Goal: Task Accomplishment & Management: Manage account settings

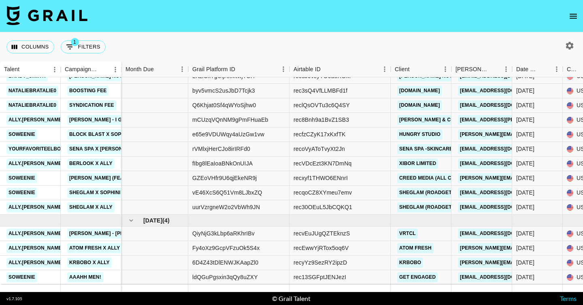
scroll to position [480, 0]
click at [415, 261] on link "KRBOBO" at bounding box center [410, 263] width 26 height 10
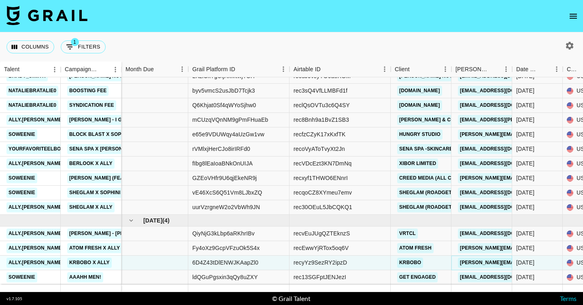
click at [489, 261] on link "janice@starlordinc.com" at bounding box center [524, 263] width 132 height 10
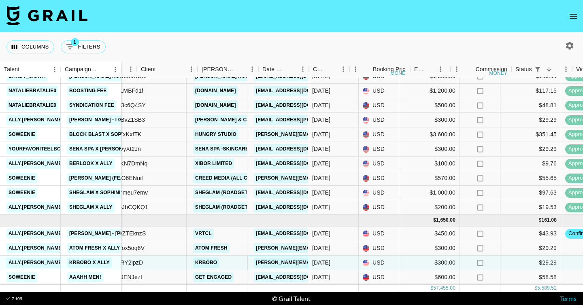
scroll to position [480, 153]
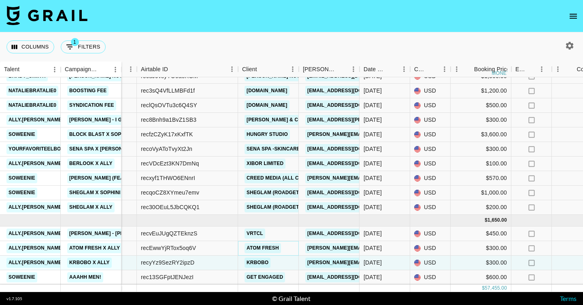
click at [258, 245] on link "Atom Fresh" at bounding box center [262, 248] width 36 height 10
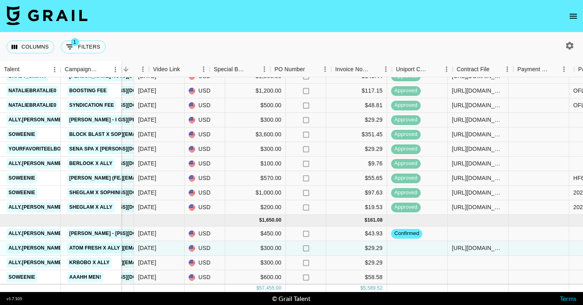
scroll to position [480, 719]
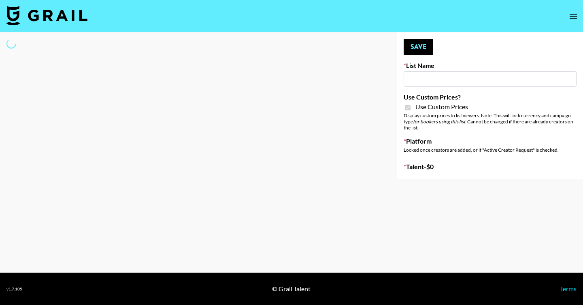
type input "Bumble ([DATE])"
checkbox input "true"
select select "Brand"
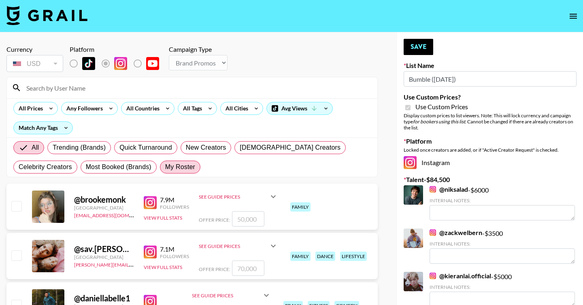
click at [179, 165] on span "My Roster" at bounding box center [180, 167] width 30 height 10
click at [165, 167] on input "My Roster" at bounding box center [165, 167] width 0 height 0
radio input "true"
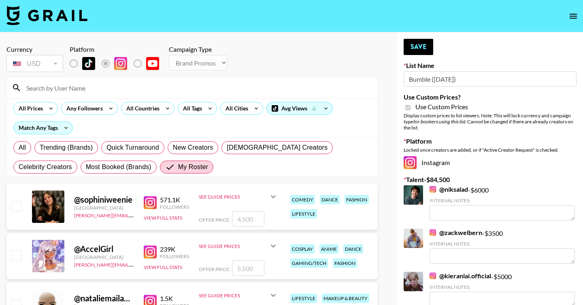
scroll to position [319, 0]
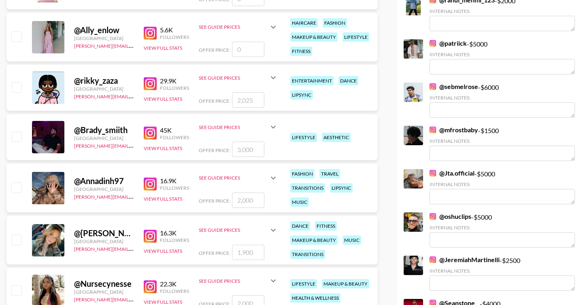
click at [17, 85] on input "checkbox" at bounding box center [16, 87] width 10 height 10
checkbox input "true"
type input "2025"
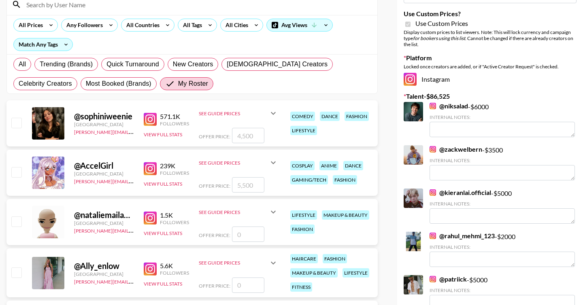
scroll to position [0, 0]
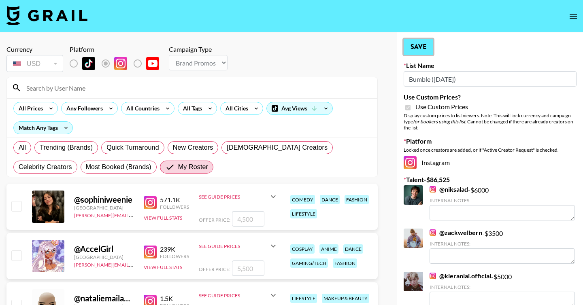
click at [411, 48] on button "Save" at bounding box center [419, 47] width 30 height 16
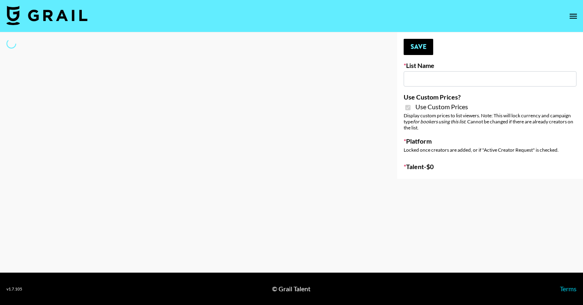
type input "Bumble (9th Oct)"
checkbox input "true"
select select "Brand"
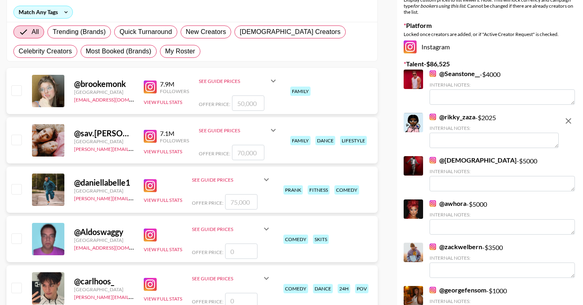
scroll to position [115, 0]
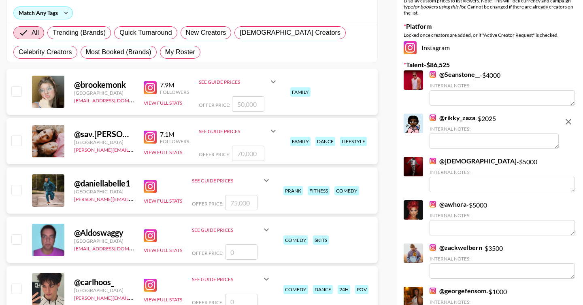
click at [479, 140] on textarea at bounding box center [493, 141] width 129 height 15
click at [195, 57] on label "My Roster" at bounding box center [180, 52] width 40 height 13
click at [165, 52] on input "My Roster" at bounding box center [165, 52] width 0 height 0
radio input "true"
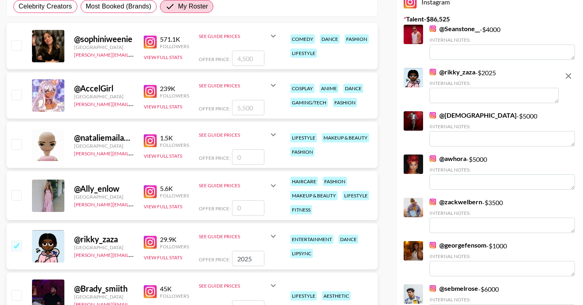
scroll to position [221, 0]
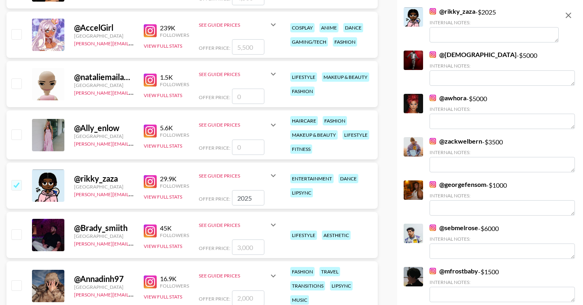
click at [238, 200] on input "2025" at bounding box center [248, 197] width 32 height 15
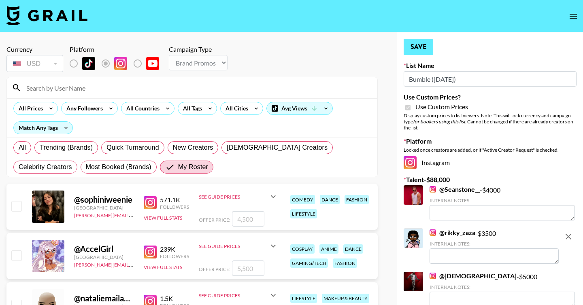
type input "3500"
click at [413, 47] on button "Save" at bounding box center [419, 47] width 30 height 16
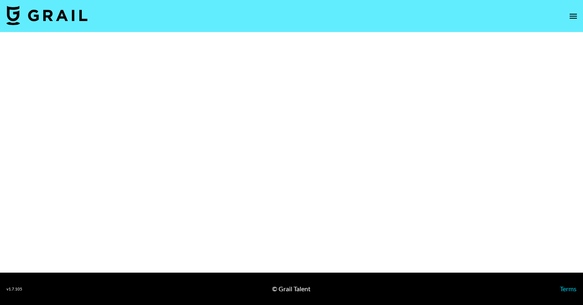
select select "Brand"
